Goal: Entertainment & Leisure: Consume media (video, audio)

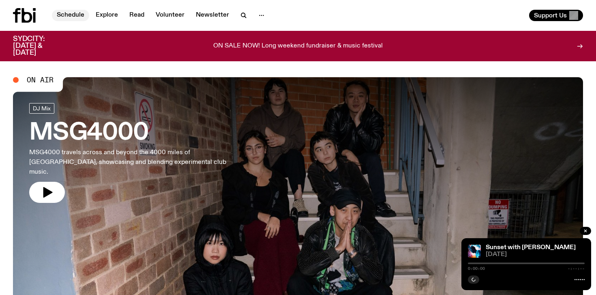
click at [74, 12] on link "Schedule" at bounding box center [70, 15] width 37 height 11
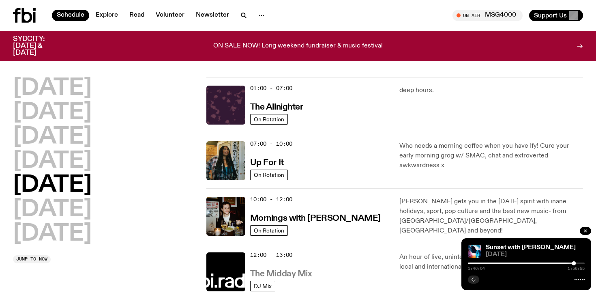
click at [293, 274] on h3 "The Midday Mix" at bounding box center [281, 274] width 62 height 9
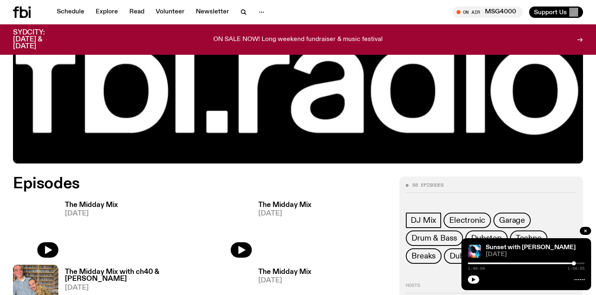
scroll to position [276, 0]
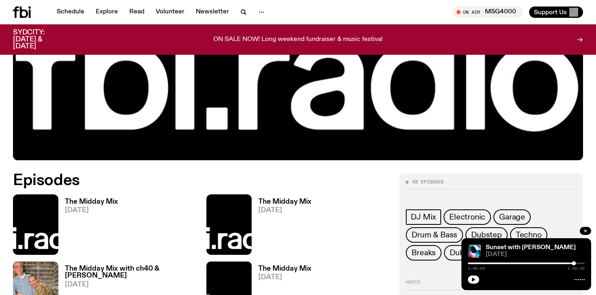
click at [109, 199] on h3 "The Midday Mix" at bounding box center [91, 201] width 53 height 7
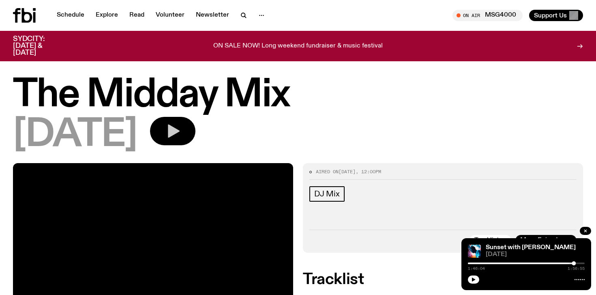
click at [195, 120] on button "button" at bounding box center [172, 131] width 45 height 28
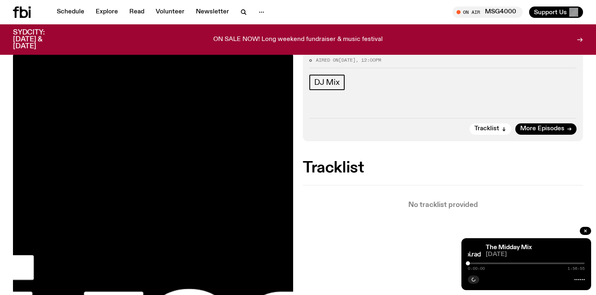
scroll to position [113, 0]
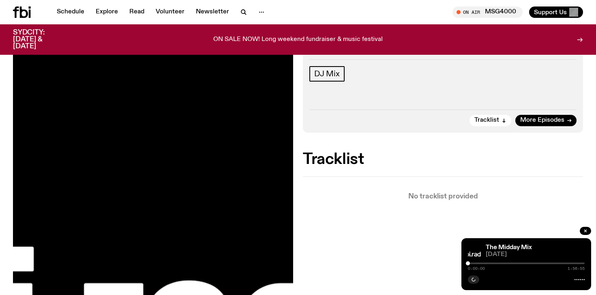
click at [475, 264] on div "0:00:00 1:56:55" at bounding box center [526, 266] width 117 height 10
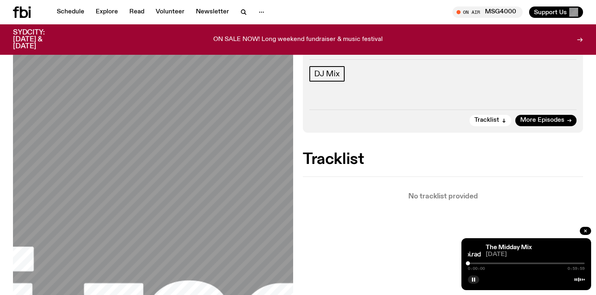
click at [474, 263] on div at bounding box center [526, 263] width 117 height 2
click at [488, 263] on div at bounding box center [526, 263] width 117 height 2
click at [469, 262] on div at bounding box center [429, 263] width 117 height 2
click at [468, 263] on div at bounding box center [469, 263] width 4 height 4
click at [469, 263] on div at bounding box center [469, 263] width 4 height 4
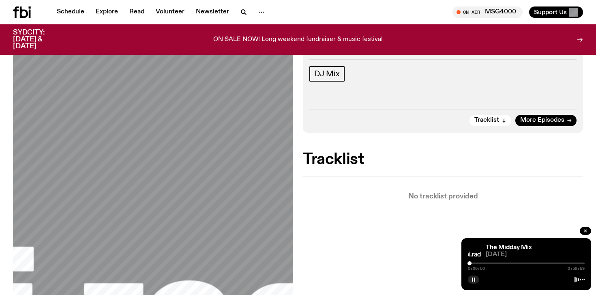
click at [468, 263] on div at bounding box center [469, 263] width 4 height 4
click at [538, 264] on div "0:00:28 0:59:59" at bounding box center [526, 266] width 117 height 10
click at [537, 262] on div at bounding box center [526, 263] width 117 height 2
click at [563, 263] on div at bounding box center [526, 263] width 117 height 2
click at [586, 231] on icon "button" at bounding box center [585, 230] width 5 height 5
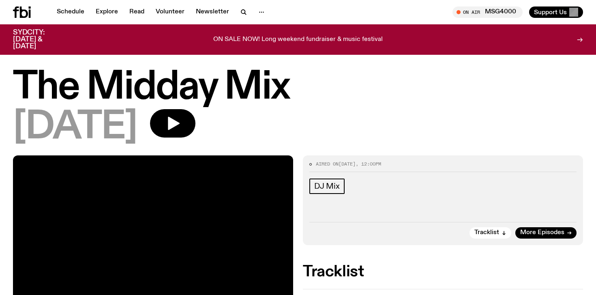
scroll to position [0, 0]
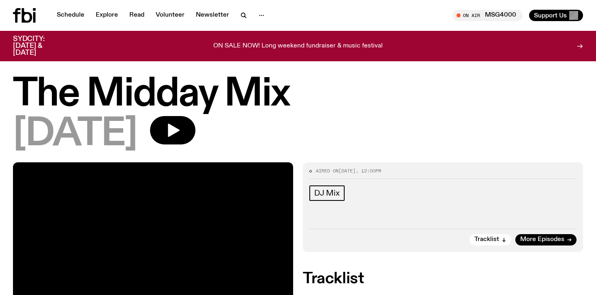
click at [195, 125] on button "button" at bounding box center [172, 130] width 45 height 28
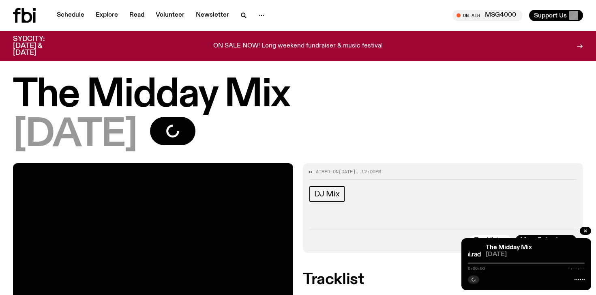
click at [498, 263] on div at bounding box center [526, 263] width 117 height 2
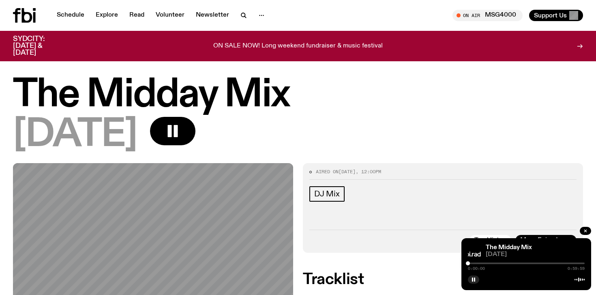
click at [498, 263] on div at bounding box center [526, 263] width 117 height 2
click at [589, 231] on button "button" at bounding box center [585, 231] width 11 height 8
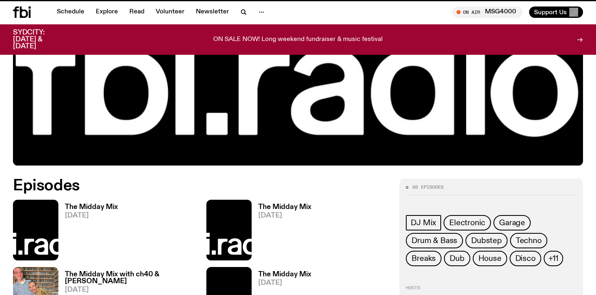
scroll to position [269, 0]
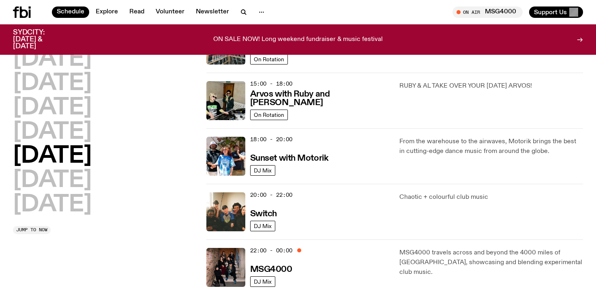
scroll to position [292, 0]
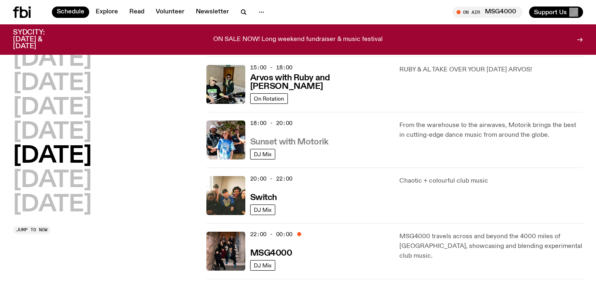
click at [261, 143] on h3 "Sunset with Motorik" at bounding box center [289, 142] width 78 height 9
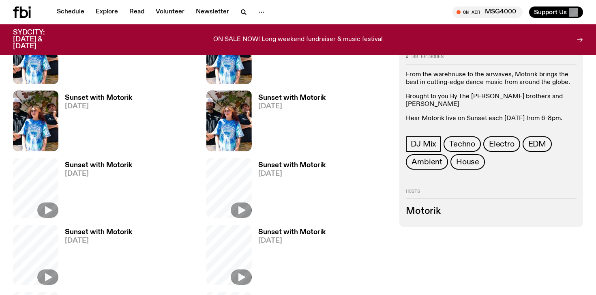
scroll to position [276, 0]
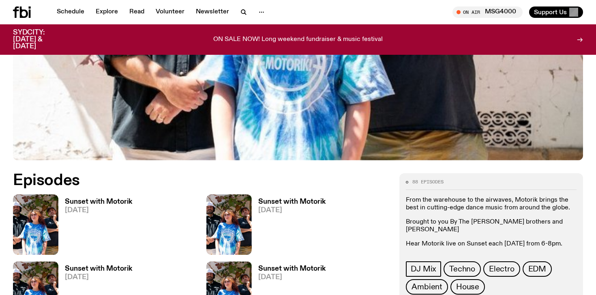
click at [122, 199] on h3 "Sunset with Motorik" at bounding box center [98, 201] width 67 height 7
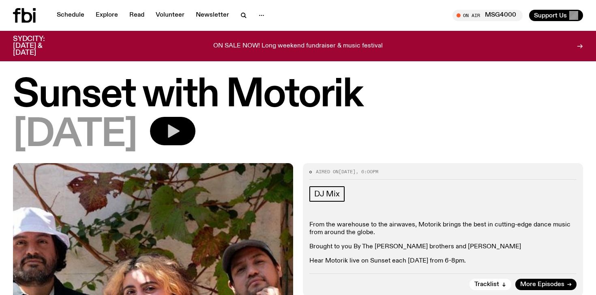
click at [180, 131] on icon "button" at bounding box center [174, 130] width 12 height 13
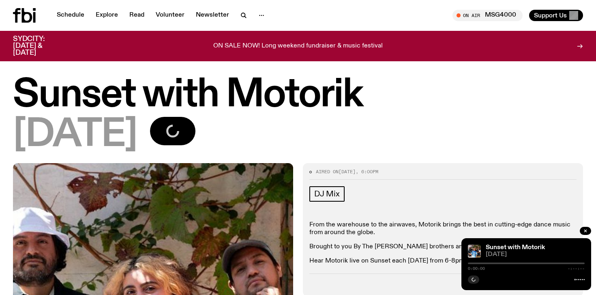
click at [404, 199] on div "DJ Mix" at bounding box center [442, 195] width 267 height 18
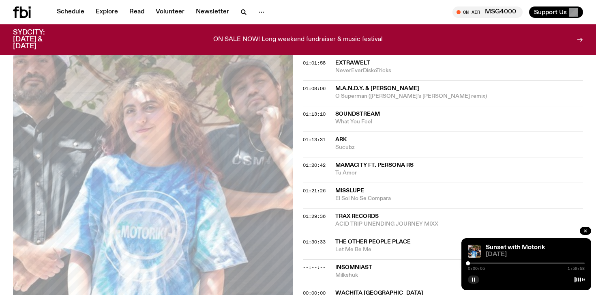
scroll to position [503, 0]
click at [470, 263] on div at bounding box center [526, 263] width 117 height 2
click at [472, 263] on div at bounding box center [526, 263] width 117 height 2
click at [484, 261] on div "0:04:36 1:59:58" at bounding box center [526, 266] width 117 height 10
click at [483, 263] on div at bounding box center [526, 263] width 117 height 2
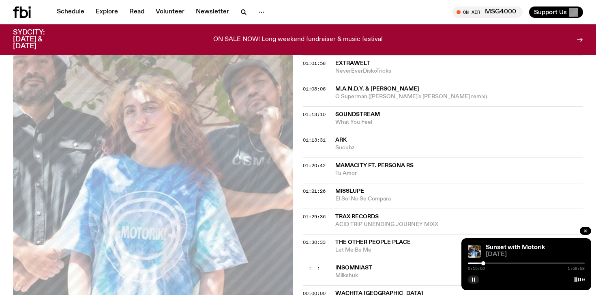
click at [494, 263] on div at bounding box center [526, 263] width 117 height 2
click at [585, 229] on icon "button" at bounding box center [585, 230] width 5 height 5
